Goal: Transaction & Acquisition: Obtain resource

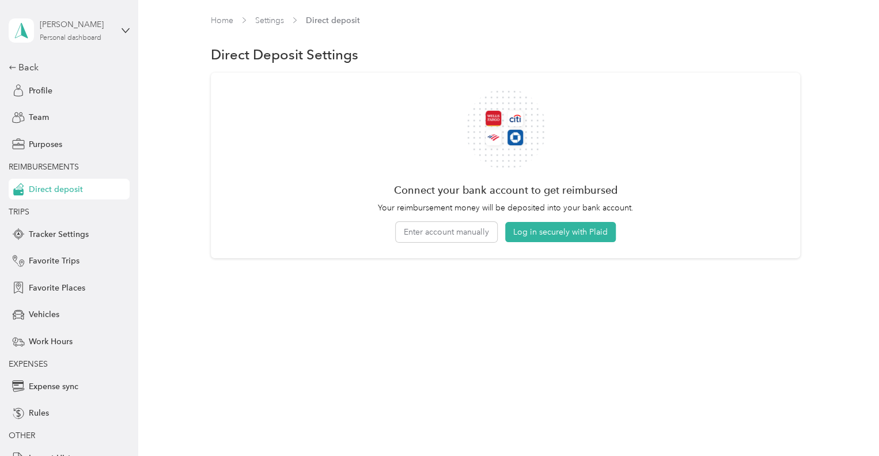
click at [71, 32] on div "[PERSON_NAME] Personal dashboard" at bounding box center [76, 29] width 72 height 23
click at [55, 92] on div "Team dashboard" at bounding box center [45, 95] width 62 height 12
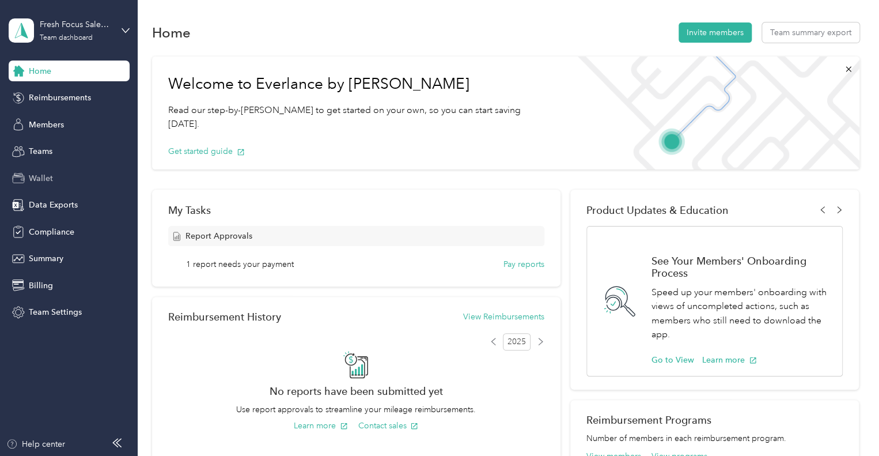
click at [47, 175] on span "Wallet" at bounding box center [41, 178] width 24 height 12
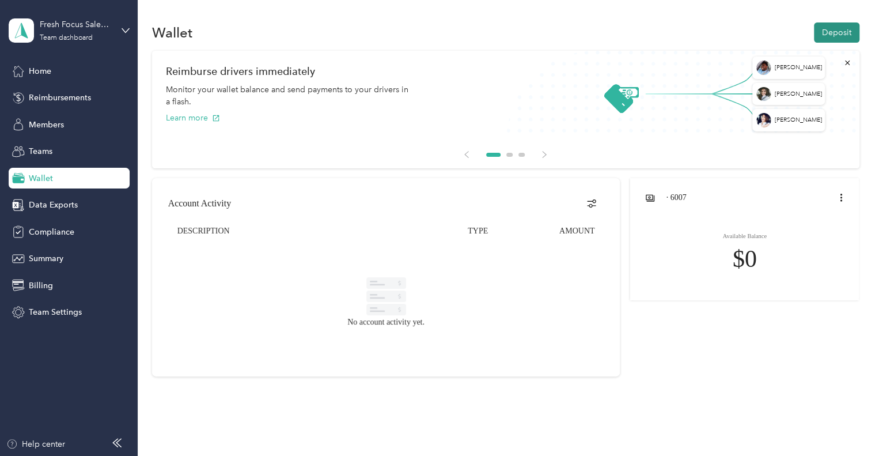
click at [832, 33] on button "Deposit" at bounding box center [837, 32] width 46 height 20
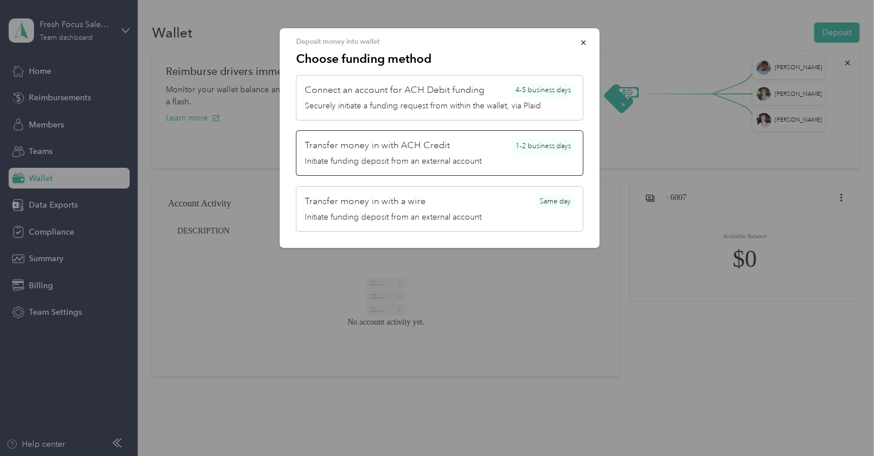
click at [459, 154] on button "Transfer money in with ACH Credit 1-2 business days Initiate funding deposit fr…" at bounding box center [439, 153] width 287 height 46
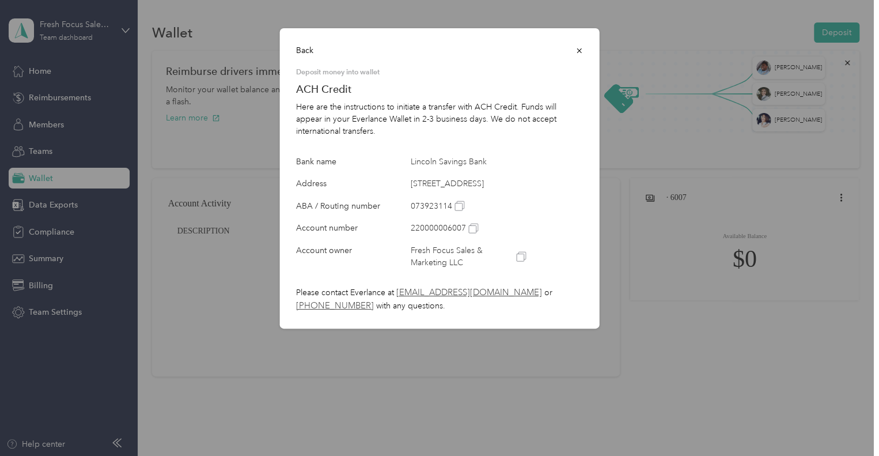
click at [437, 212] on div "073923114" at bounding box center [468, 206] width 115 height 12
click at [449, 234] on div "220000006007" at bounding box center [468, 228] width 115 height 12
click at [578, 52] on icon "button" at bounding box center [580, 51] width 8 height 8
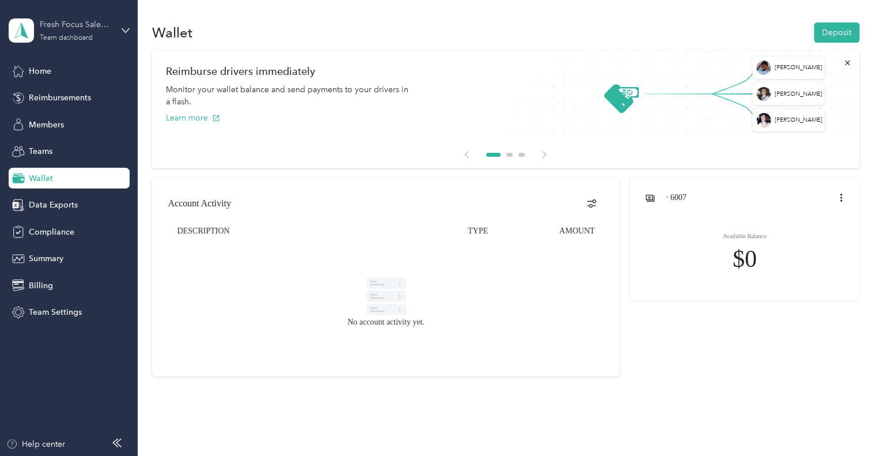
click at [82, 39] on div "Team dashboard" at bounding box center [66, 38] width 53 height 7
click at [73, 123] on div "Personal dashboard" at bounding box center [54, 121] width 73 height 12
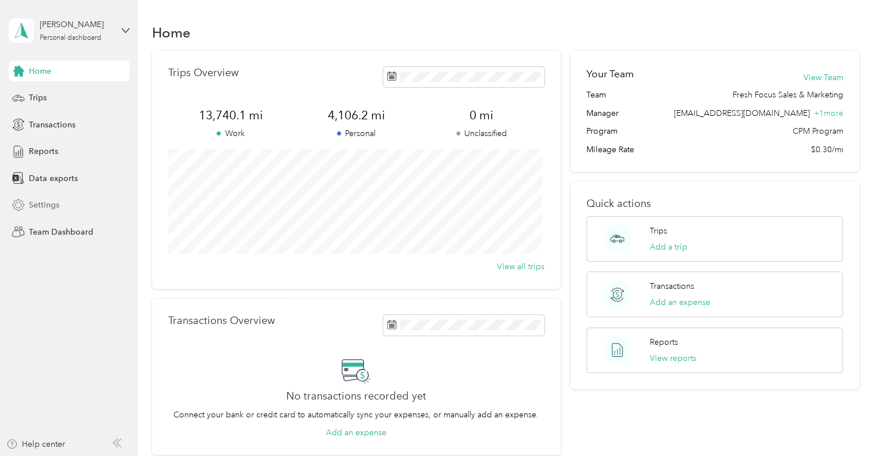
click at [46, 200] on span "Settings" at bounding box center [44, 205] width 31 height 12
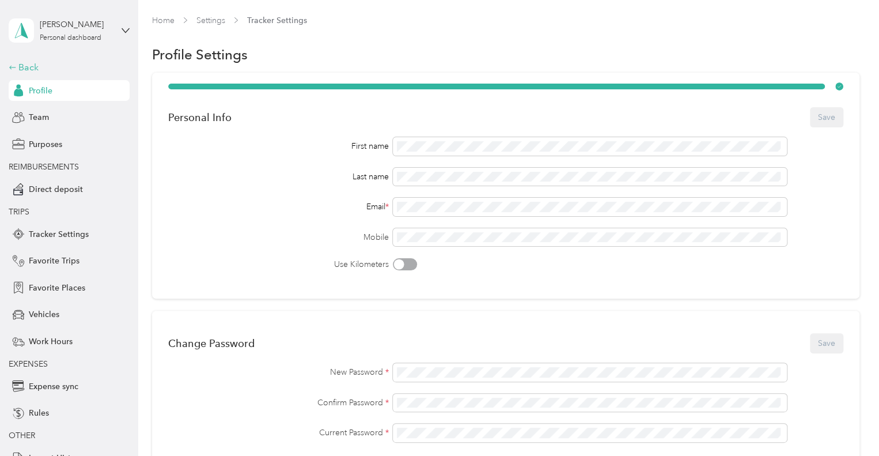
click at [21, 62] on div "Back" at bounding box center [66, 67] width 115 height 14
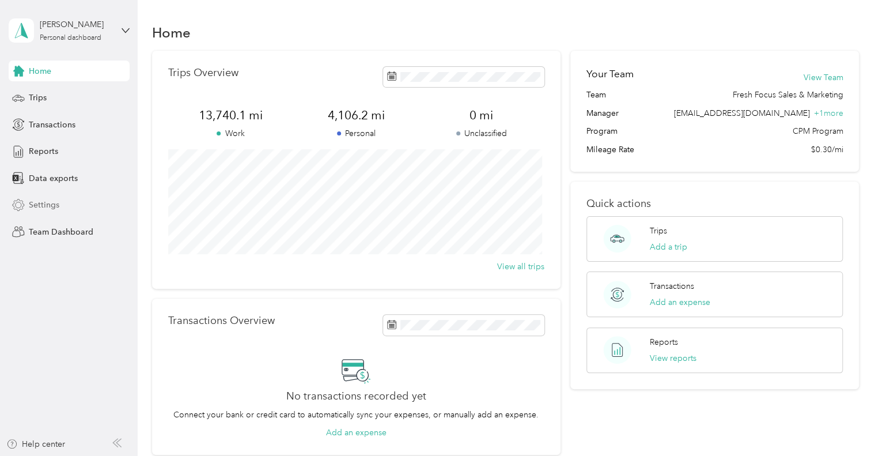
click at [53, 208] on span "Settings" at bounding box center [44, 205] width 31 height 12
